Goal: Information Seeking & Learning: Learn about a topic

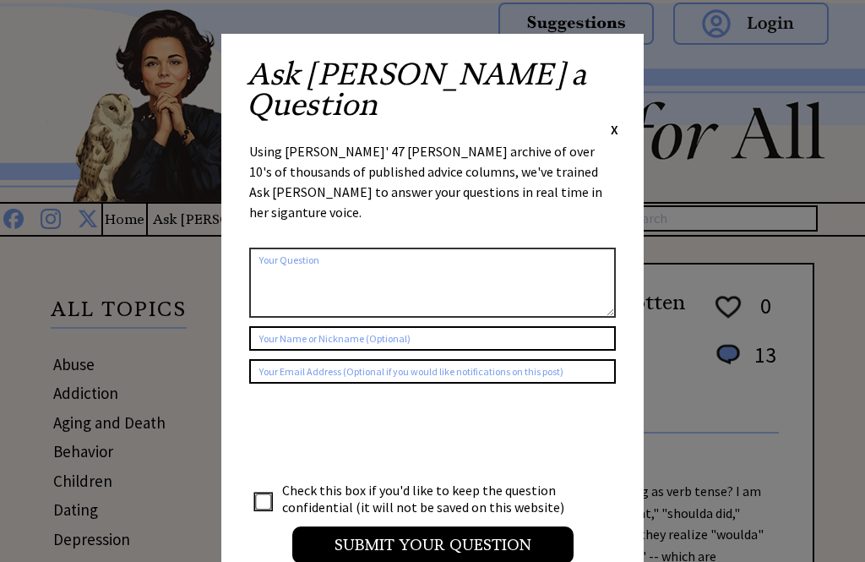
click at [611, 121] on span "X" at bounding box center [615, 129] width 8 height 17
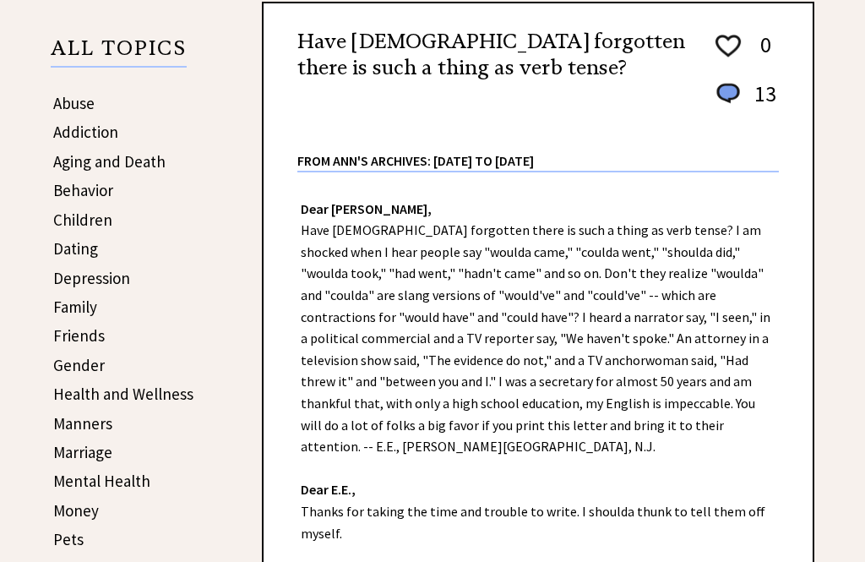
scroll to position [261, 0]
click at [62, 258] on link "Dating" at bounding box center [75, 248] width 45 height 20
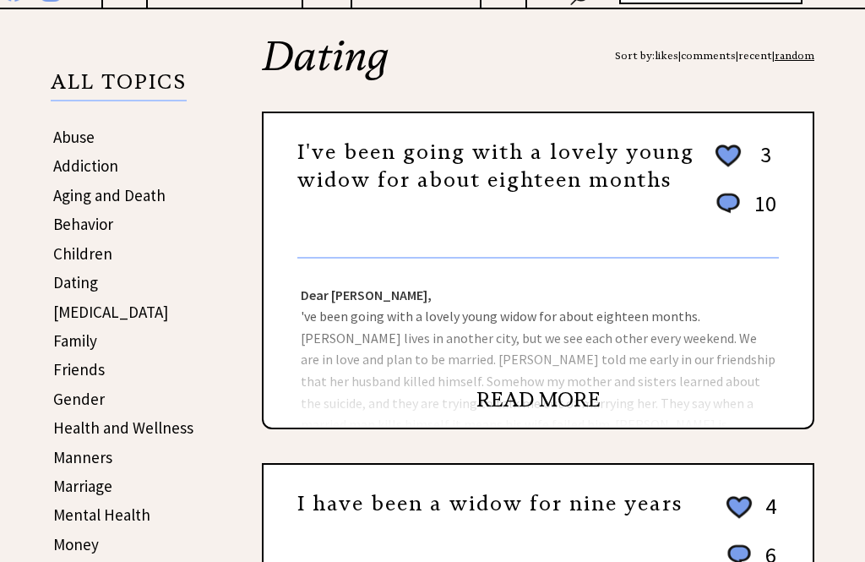
scroll to position [227, 0]
click at [540, 406] on link "READ MORE" at bounding box center [539, 399] width 124 height 25
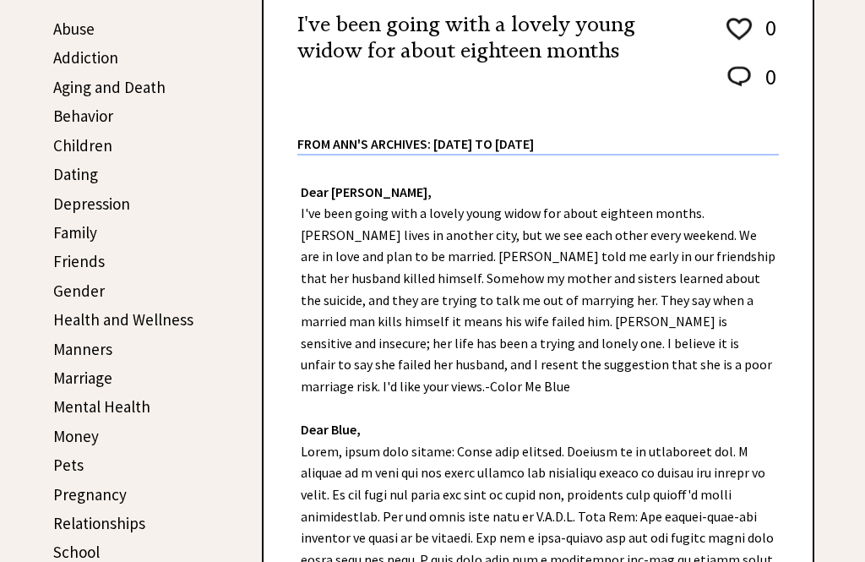
scroll to position [325, 0]
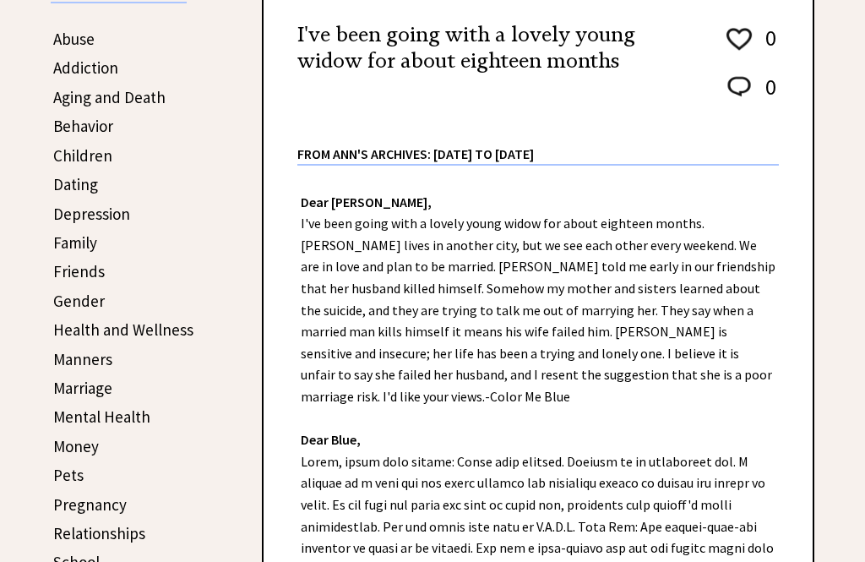
click at [62, 179] on link "Dating" at bounding box center [75, 184] width 45 height 20
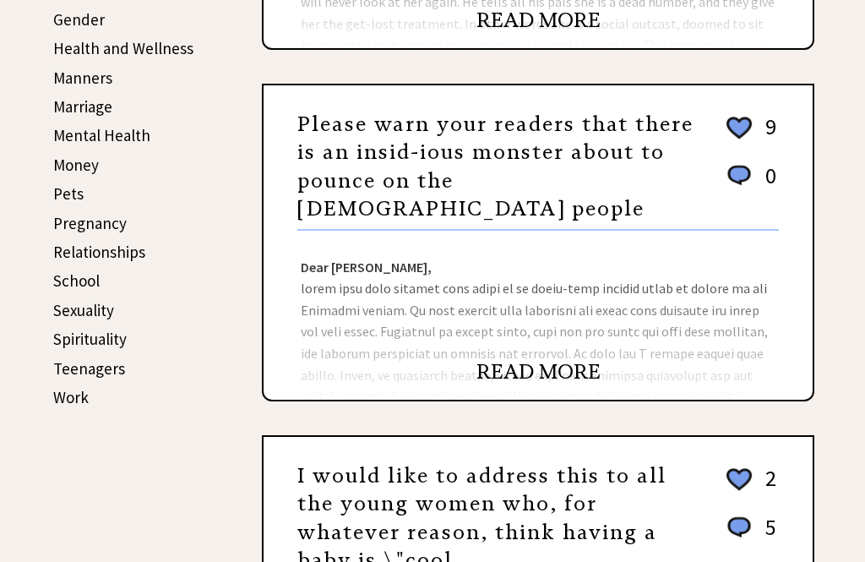
scroll to position [607, 0]
click at [504, 369] on link "READ MORE" at bounding box center [539, 371] width 124 height 25
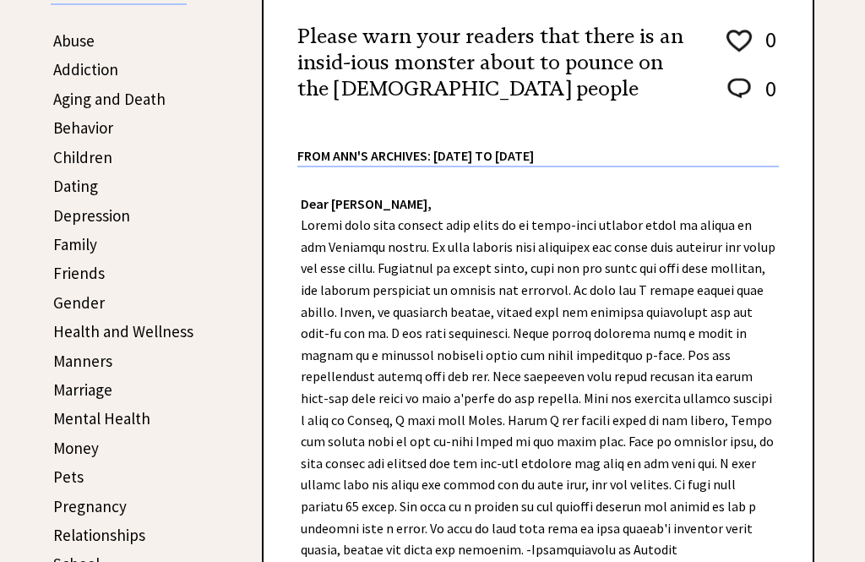
scroll to position [324, 0]
click at [199, 346] on div "ALL TOPICS Abuse Addiction Aging and Death Behavior Children Dating Depression …" at bounding box center [135, 322] width 169 height 749
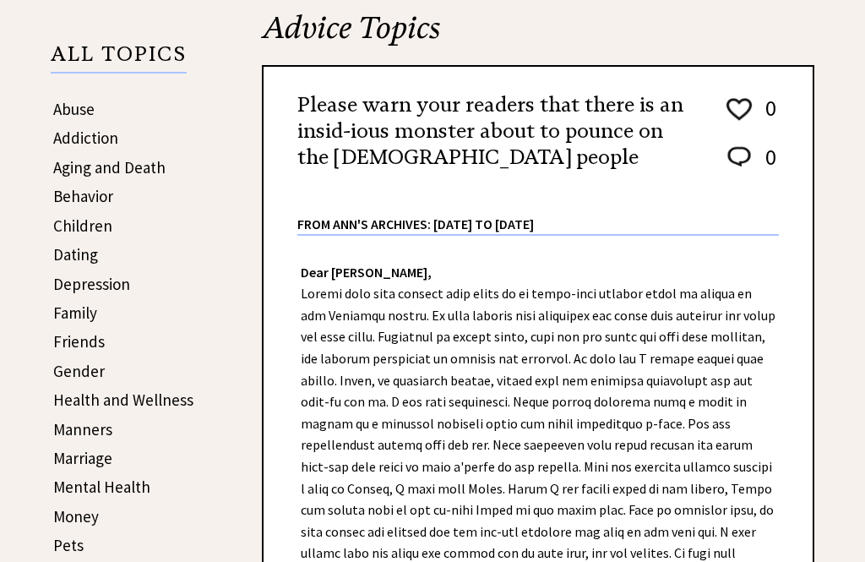
scroll to position [254, 0]
click at [76, 257] on link "Dating" at bounding box center [75, 255] width 45 height 20
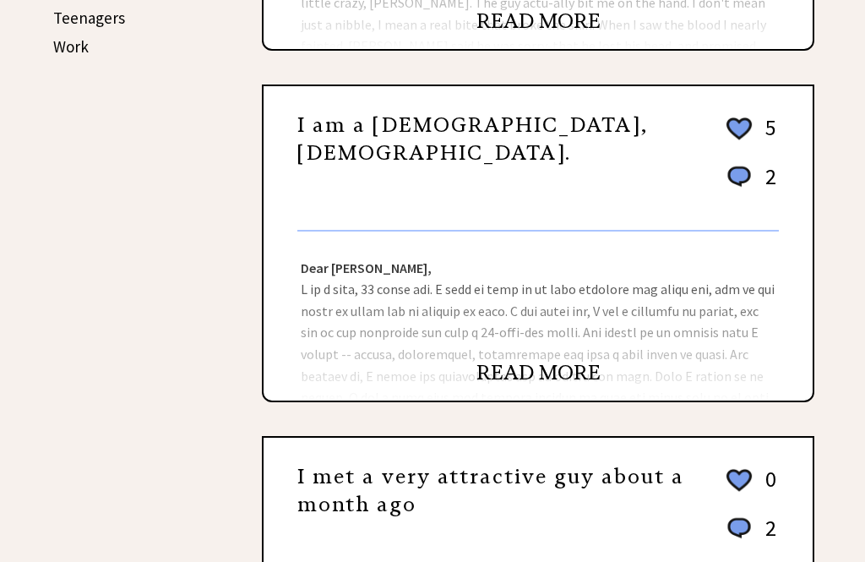
scroll to position [966, 0]
